Goal: Information Seeking & Learning: Learn about a topic

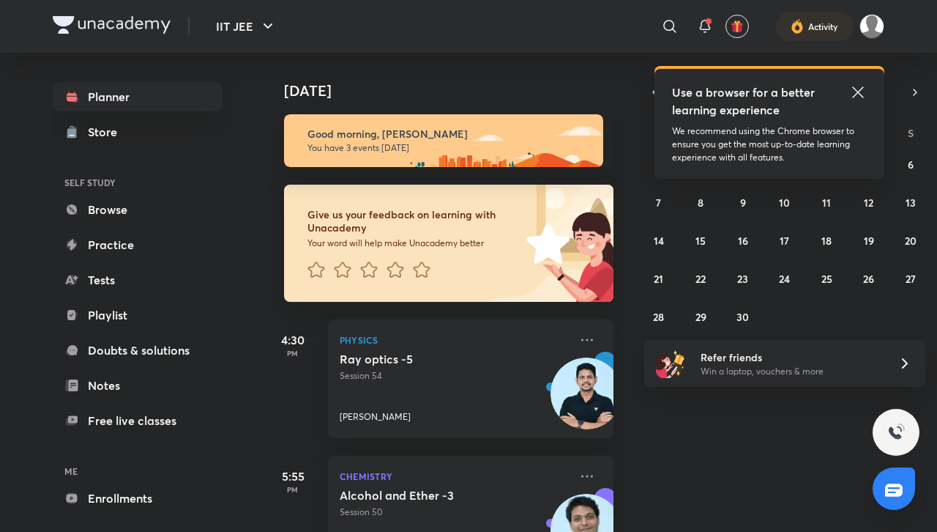
click at [863, 95] on icon at bounding box center [858, 92] width 18 height 18
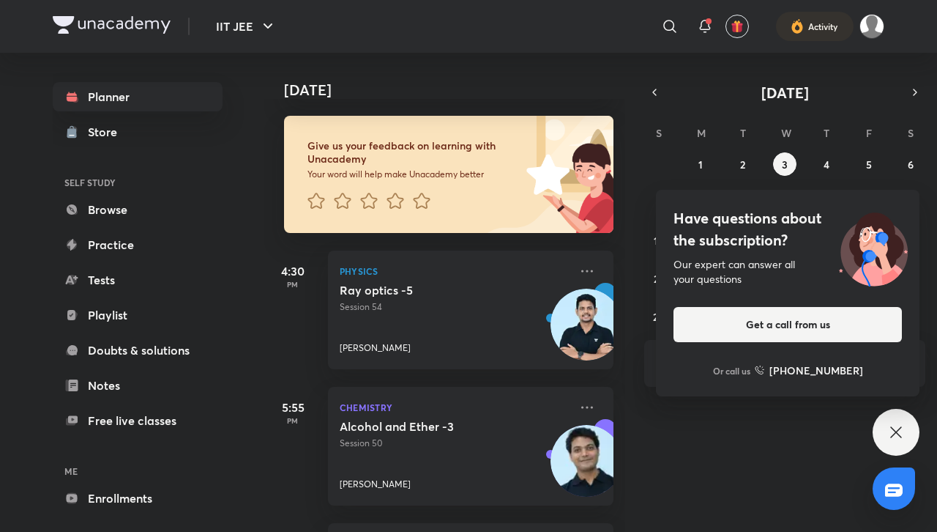
scroll to position [55, 0]
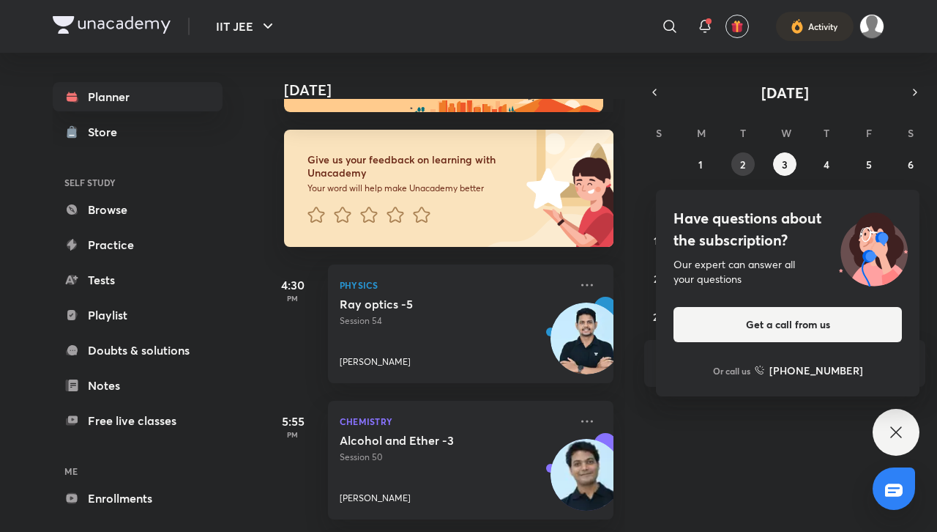
drag, startPoint x: 755, startPoint y: 176, endPoint x: 753, endPoint y: 163, distance: 14.1
click at [754, 173] on div "31 1 2 3 4 5 6 7 8 9 10 11 12 13 14 15 16 17 18 19 20 21 22 23 24 25 26 27 28 2…" at bounding box center [784, 240] width 281 height 176
click at [750, 163] on button "2" at bounding box center [743, 163] width 23 height 23
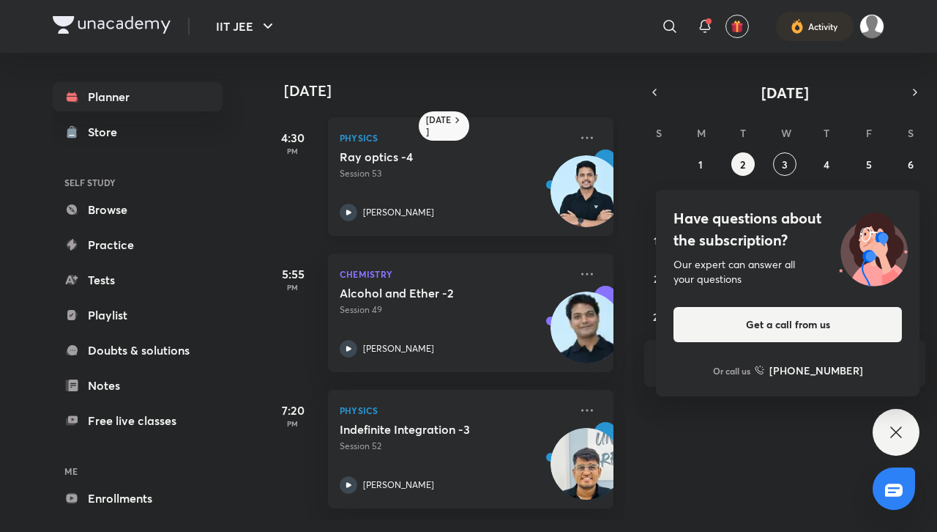
click at [444, 160] on h5 "Ray optics -4" at bounding box center [431, 156] width 182 height 15
click at [443, 160] on h5 "Ray optics -4" at bounding box center [431, 156] width 182 height 15
click at [442, 157] on h5 "Ray optics -4" at bounding box center [431, 156] width 182 height 15
click at [442, 158] on h5 "Ray optics -4" at bounding box center [431, 156] width 182 height 15
